Goal: Transaction & Acquisition: Purchase product/service

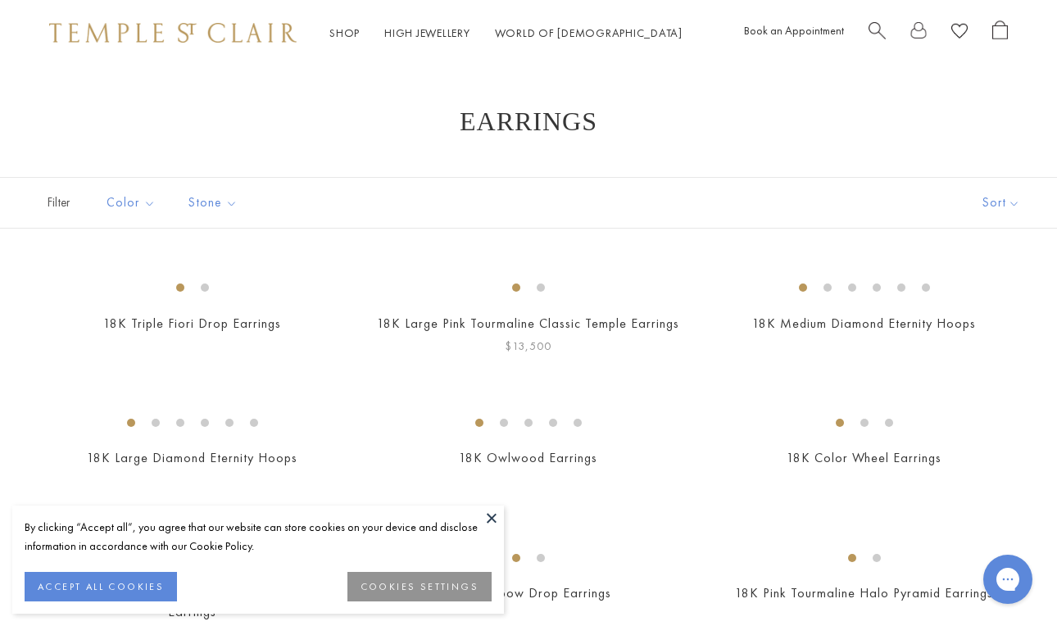
scroll to position [40, 0]
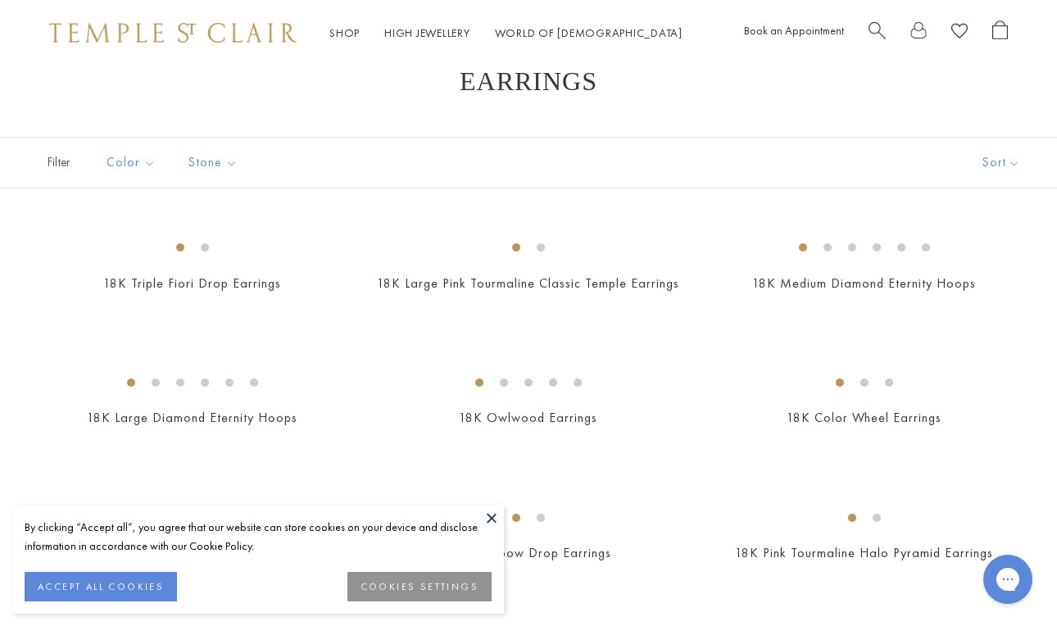
click at [495, 513] on button at bounding box center [491, 517] width 25 height 25
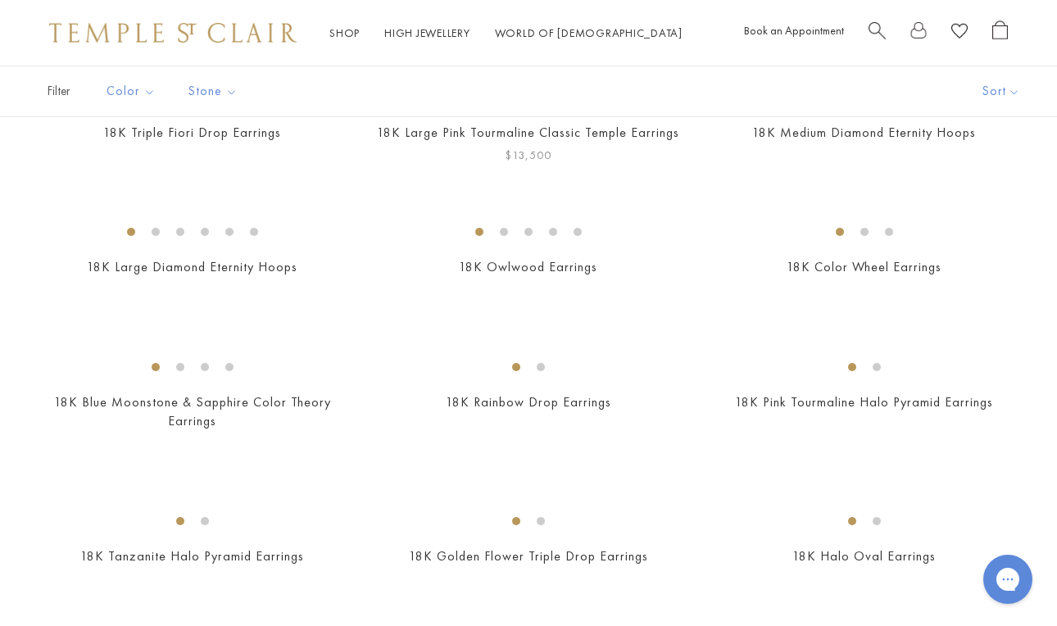
scroll to position [176, 0]
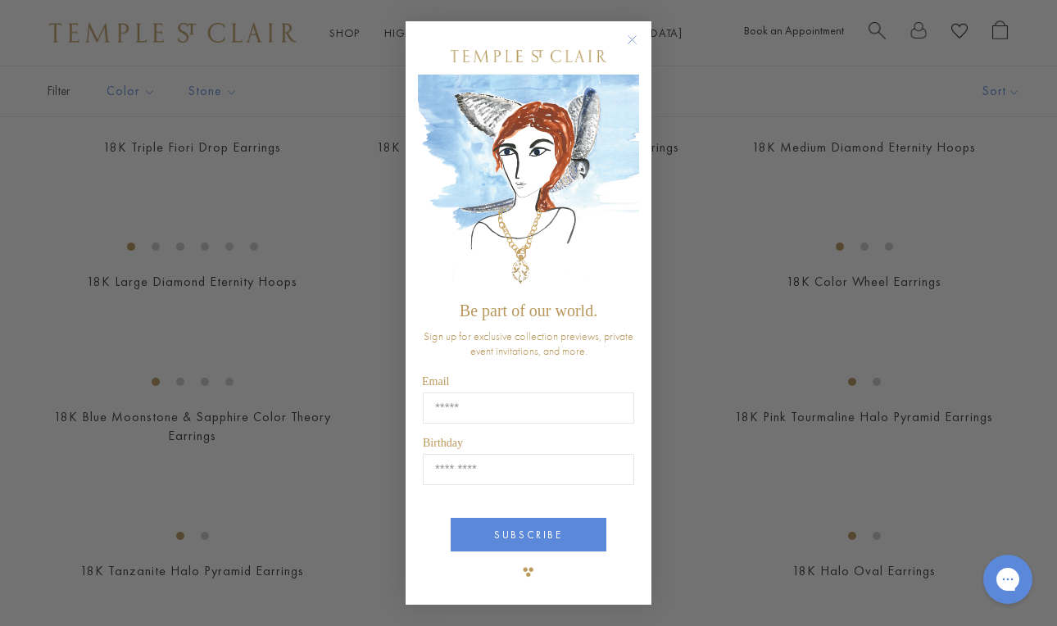
click at [631, 42] on circle "Close dialog" at bounding box center [632, 40] width 20 height 20
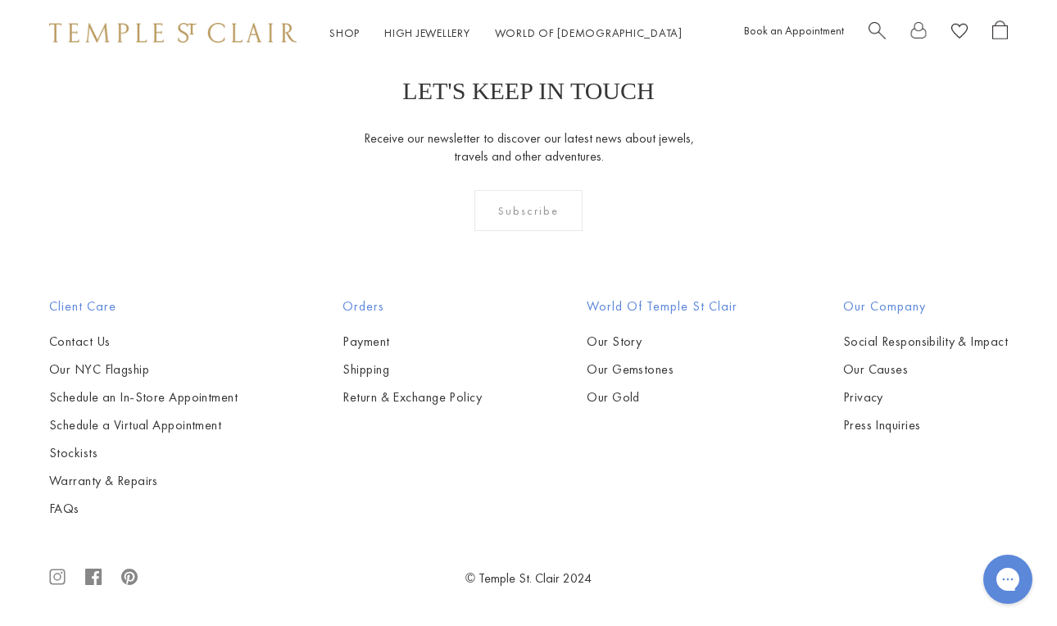
scroll to position [6967, 0]
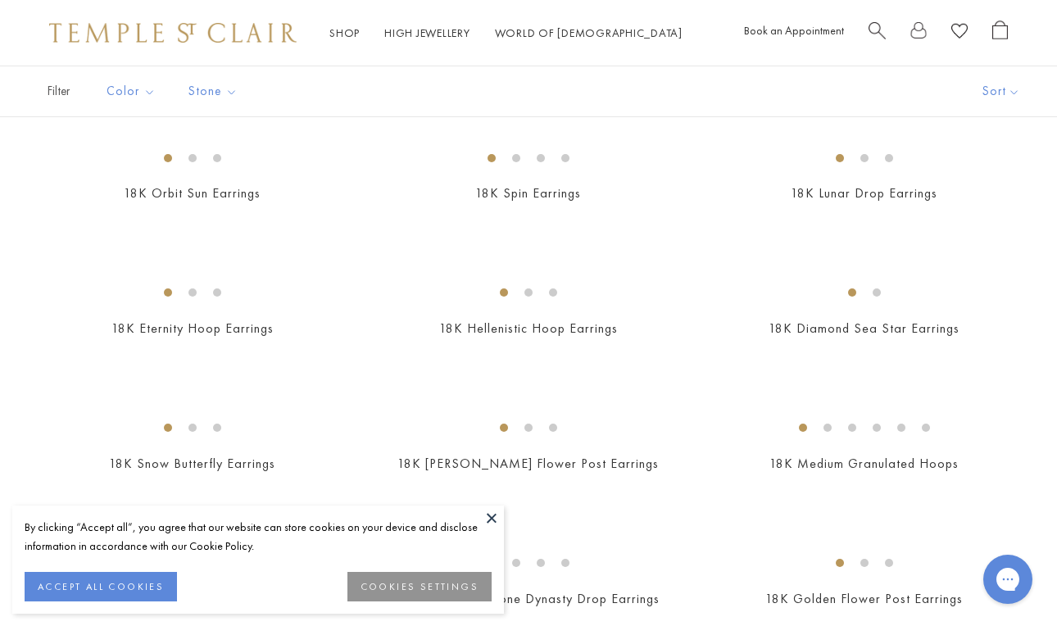
scroll to position [681, 0]
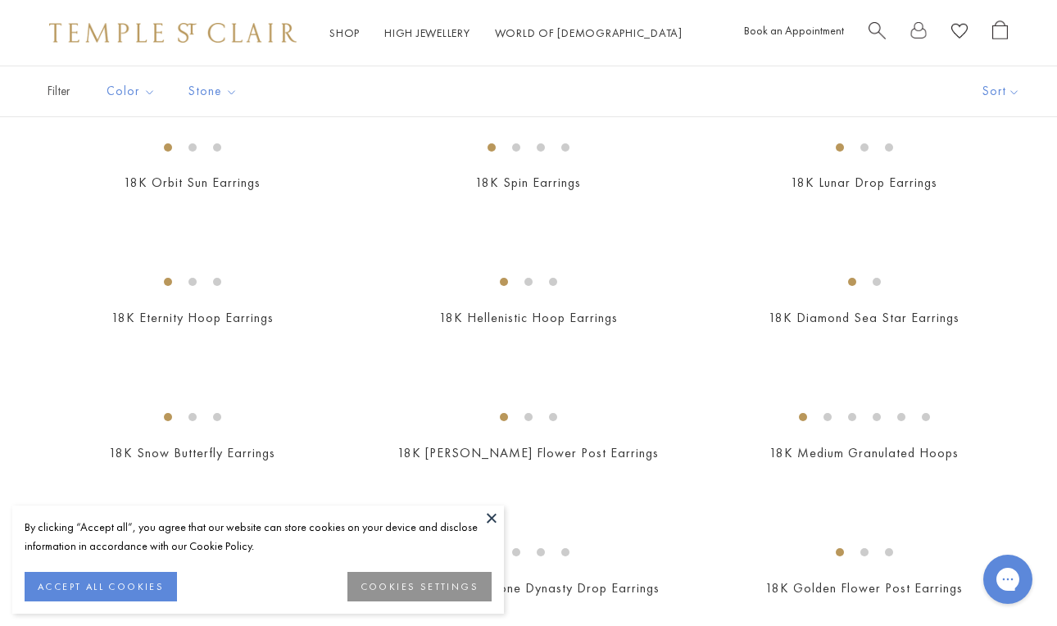
click at [494, 515] on button at bounding box center [491, 517] width 25 height 25
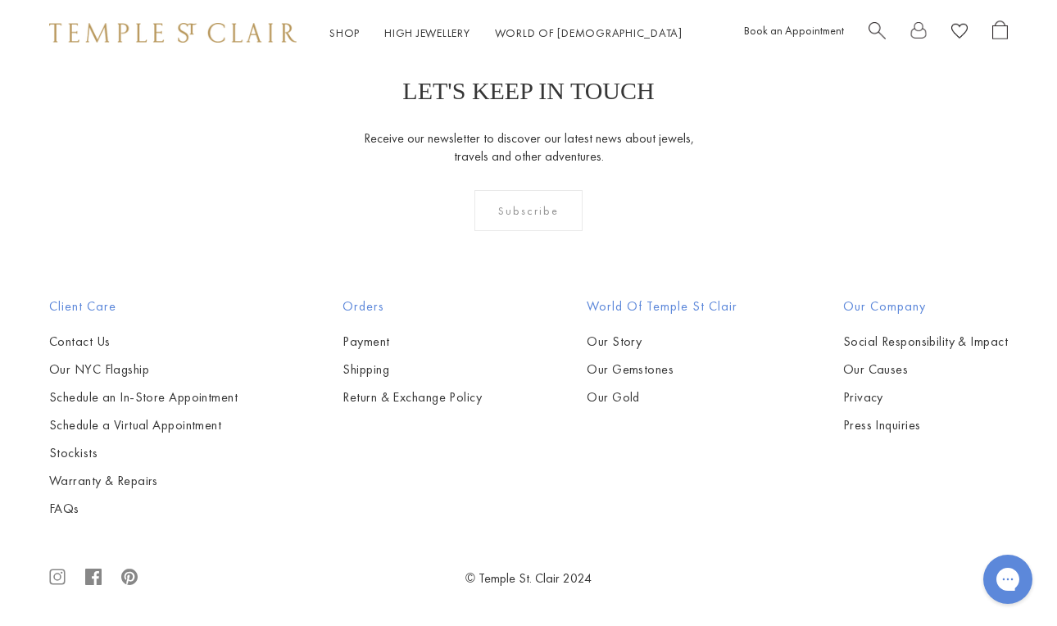
scroll to position [7231, 0]
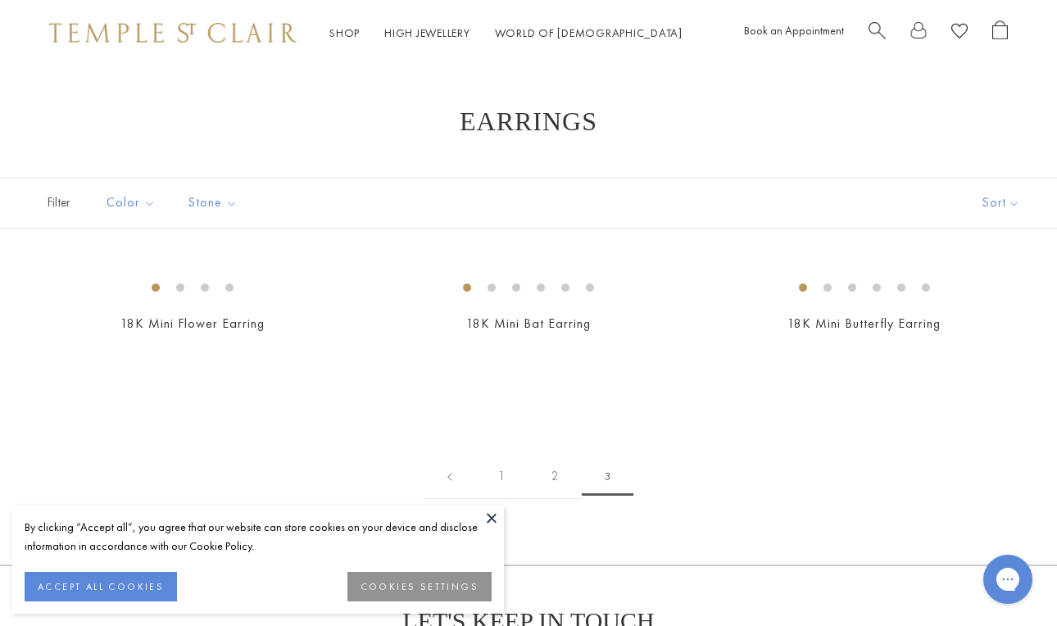
click at [862, 194] on div "Filter Sort Color Blue Gold Green Multicolored Orange Pink Purple Red Yellow" at bounding box center [528, 203] width 1057 height 52
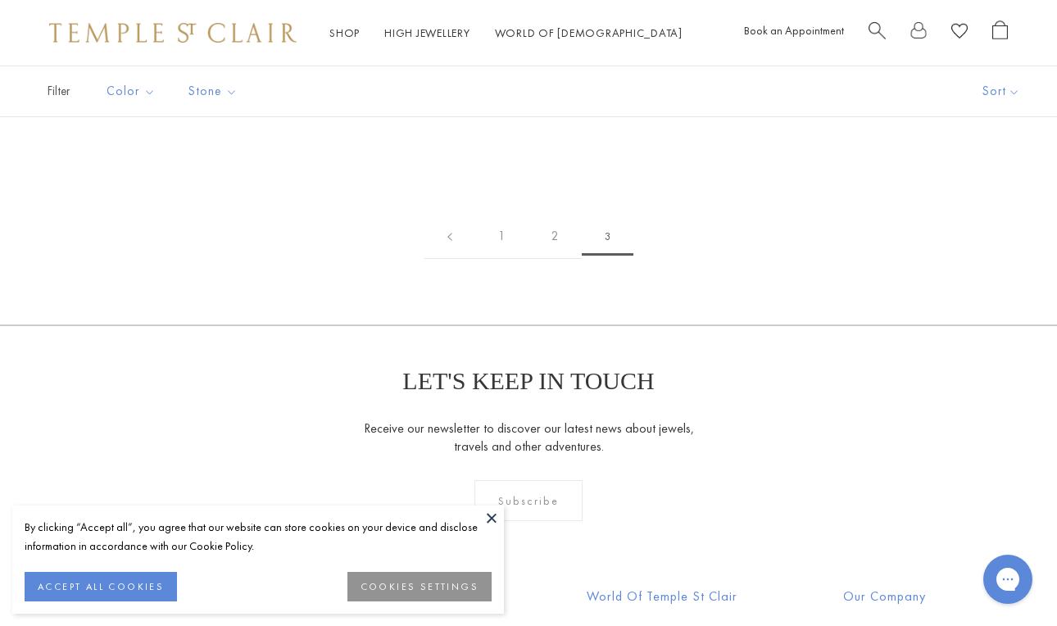
scroll to position [254, 0]
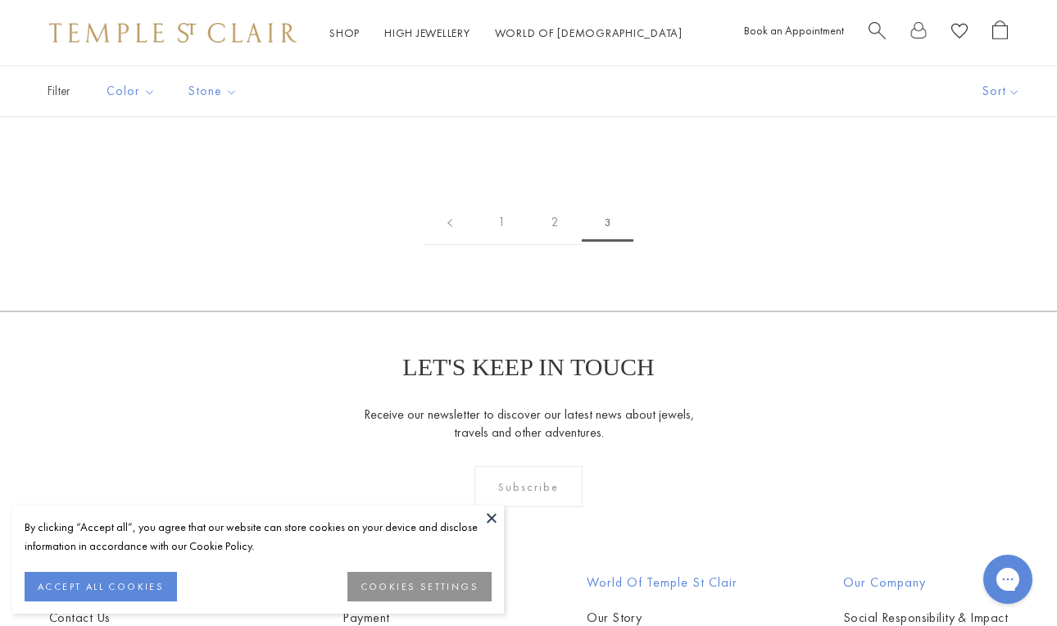
click at [493, 521] on button at bounding box center [491, 517] width 25 height 25
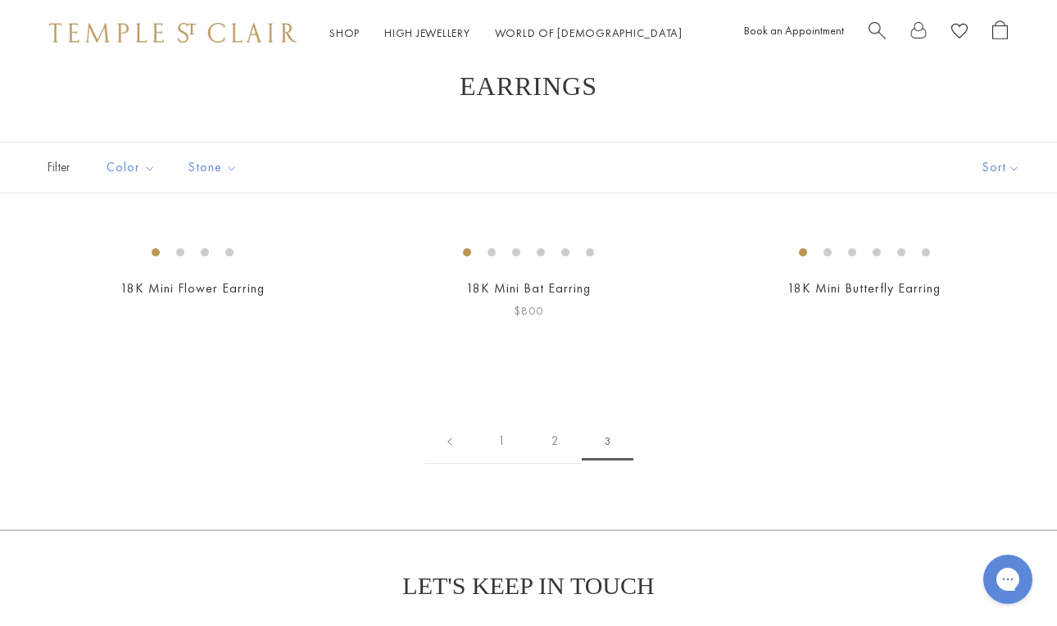
scroll to position [0, 0]
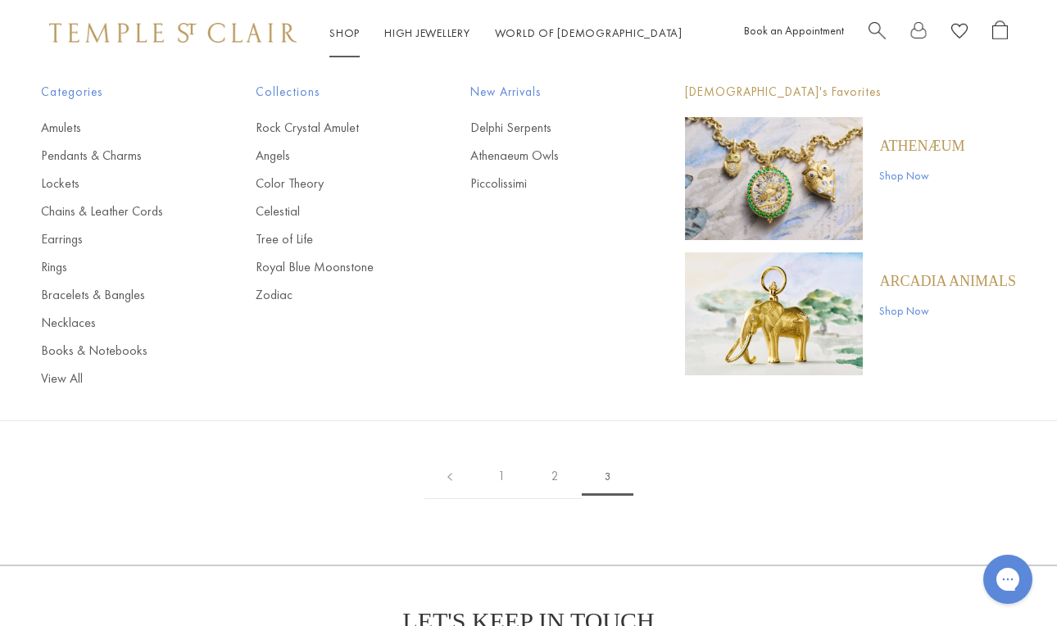
click at [922, 283] on p "ARCADIA ANIMALS" at bounding box center [947, 281] width 137 height 18
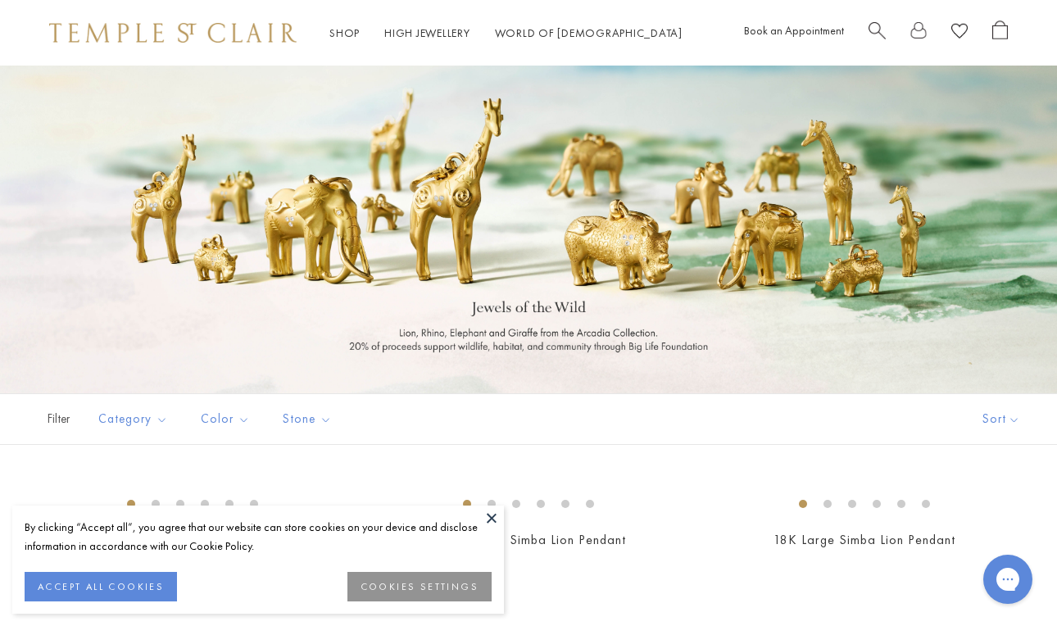
click at [491, 516] on button at bounding box center [491, 517] width 25 height 25
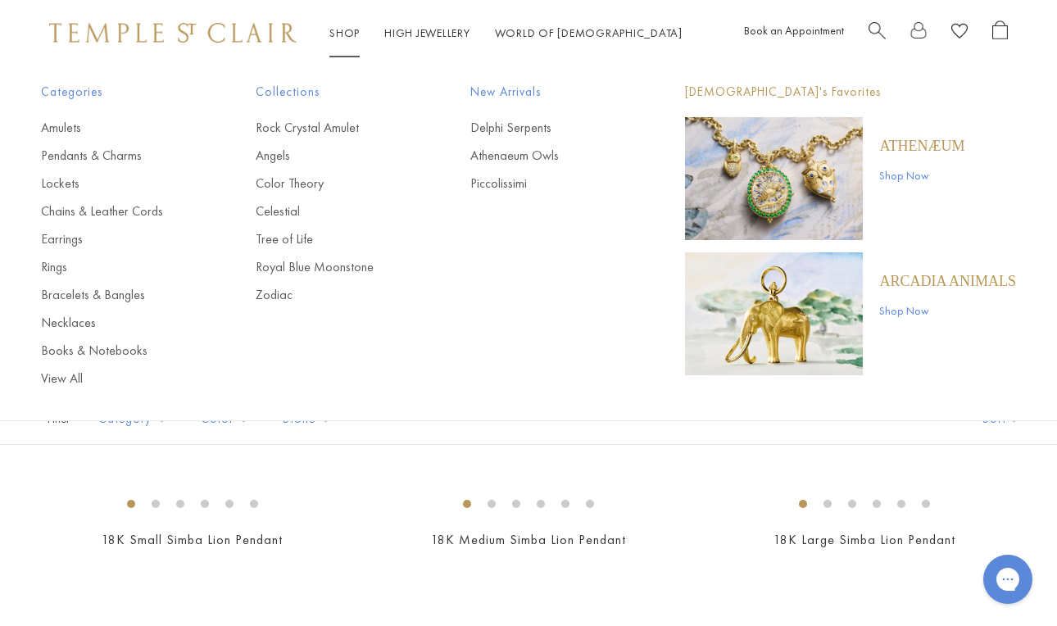
click at [825, 165] on img "Main navigation" at bounding box center [774, 178] width 178 height 123
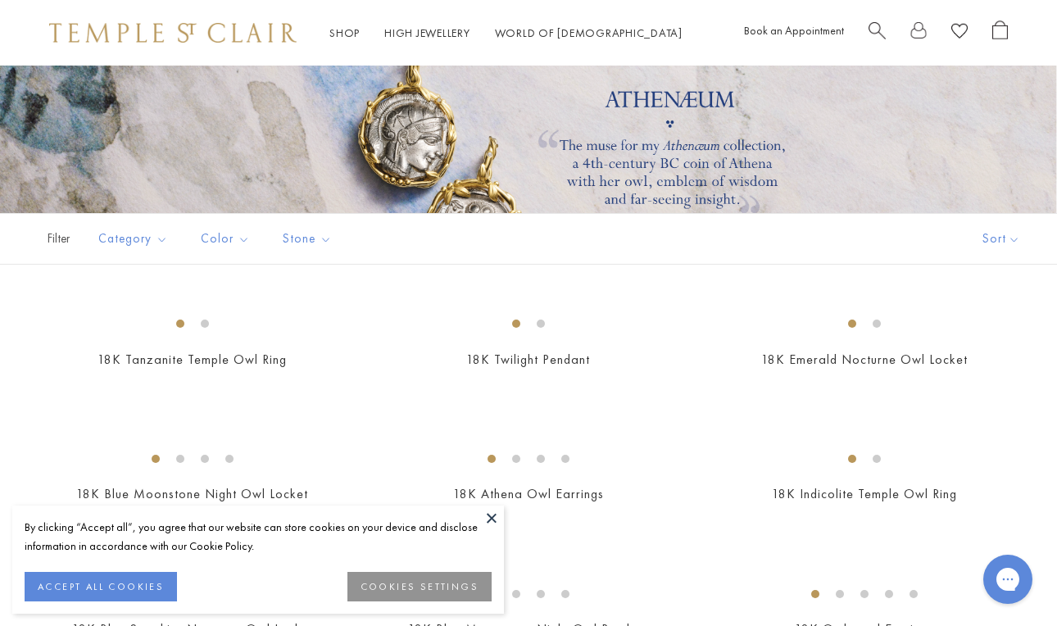
scroll to position [185, 0]
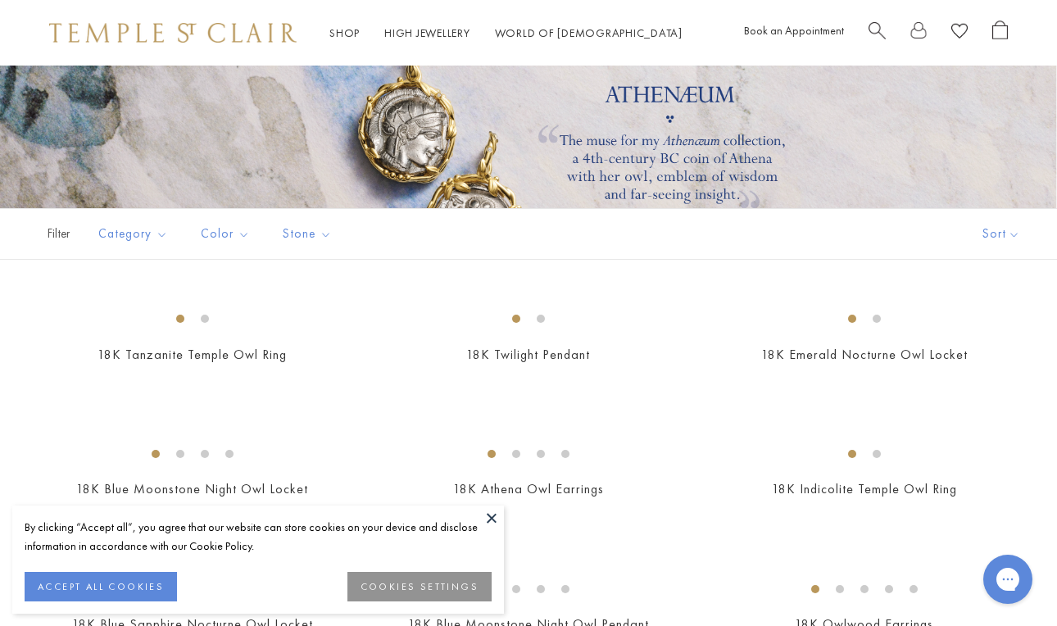
click at [490, 518] on button at bounding box center [491, 517] width 25 height 25
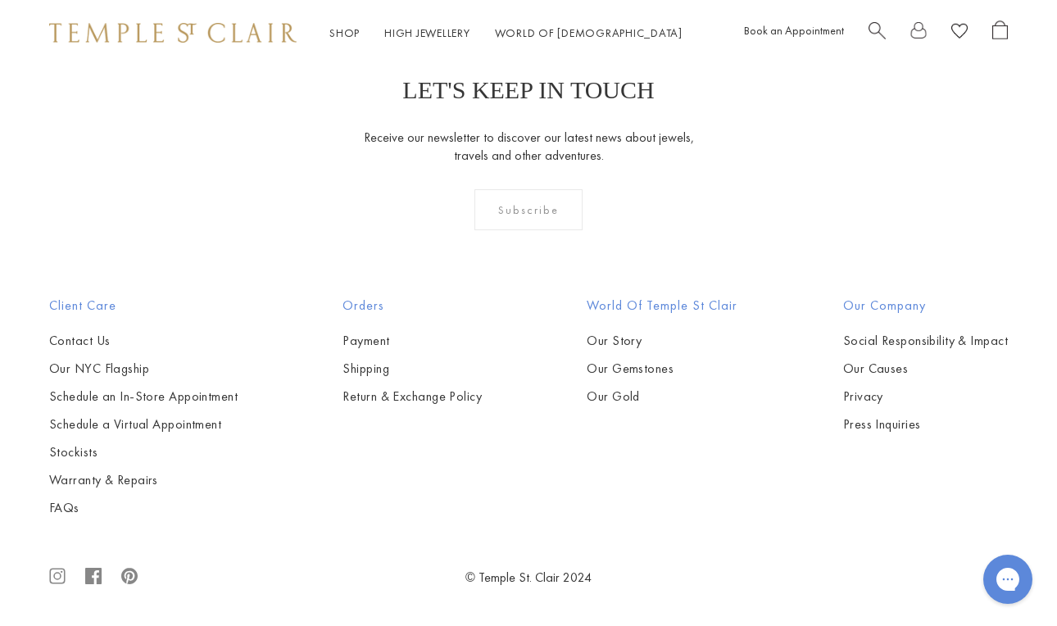
scroll to position [1662, 0]
click at [0, 0] on img at bounding box center [0, 0] width 0 height 0
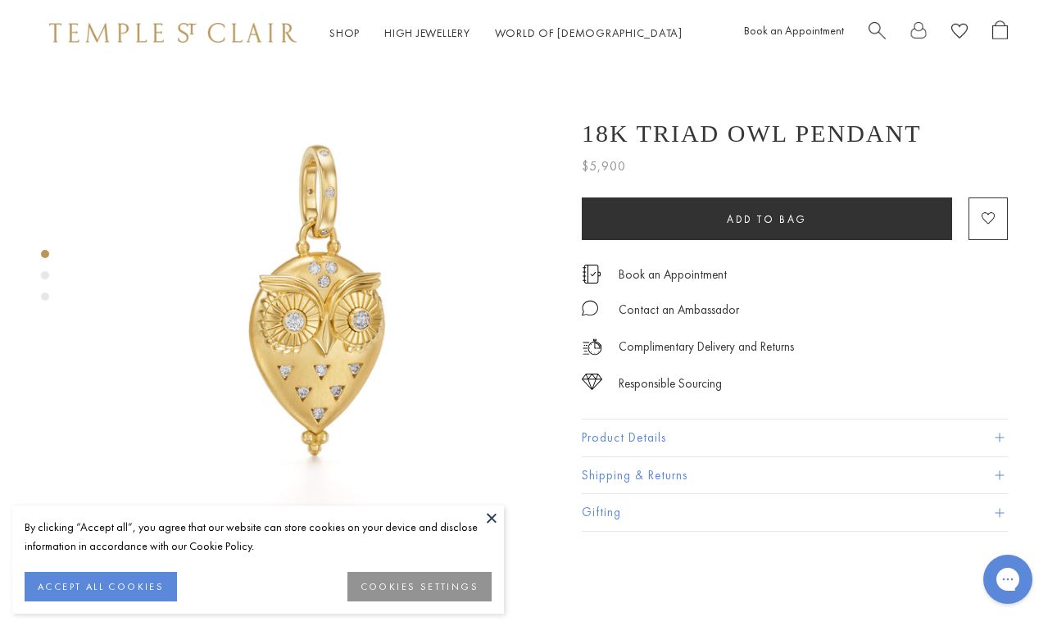
click at [483, 506] on button at bounding box center [491, 517] width 25 height 25
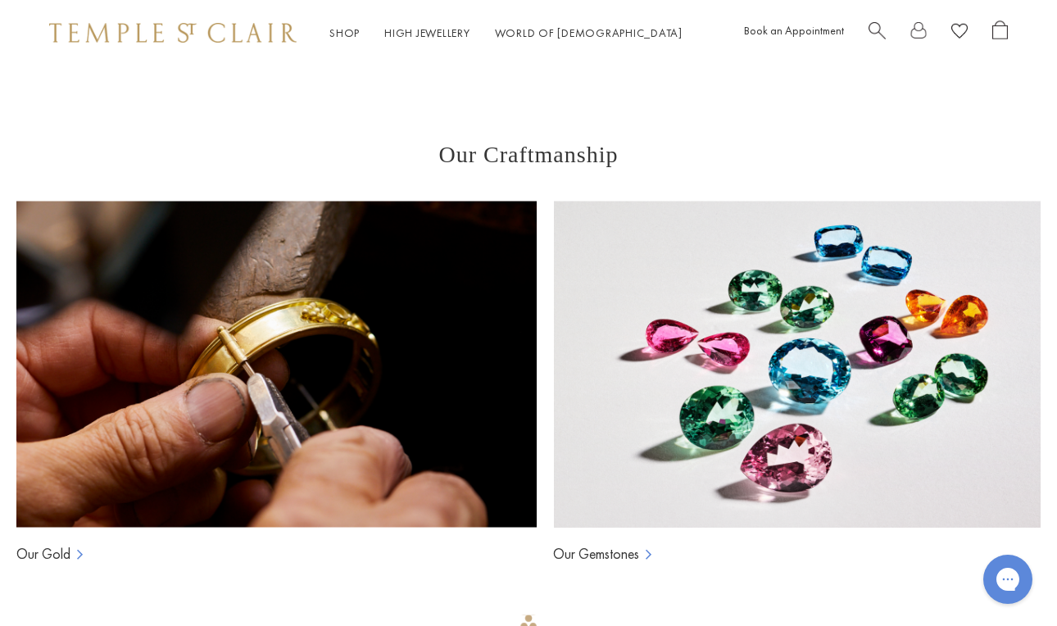
scroll to position [1879, 0]
